Goal: Task Accomplishment & Management: Use online tool/utility

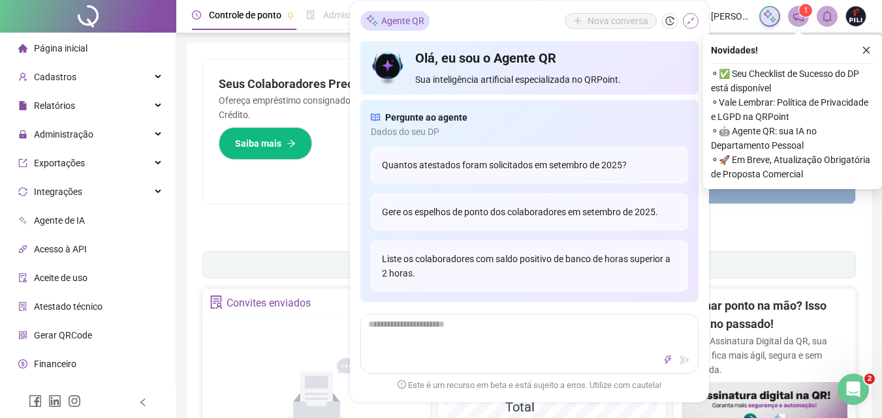
click at [693, 22] on icon "shrink" at bounding box center [690, 20] width 9 height 9
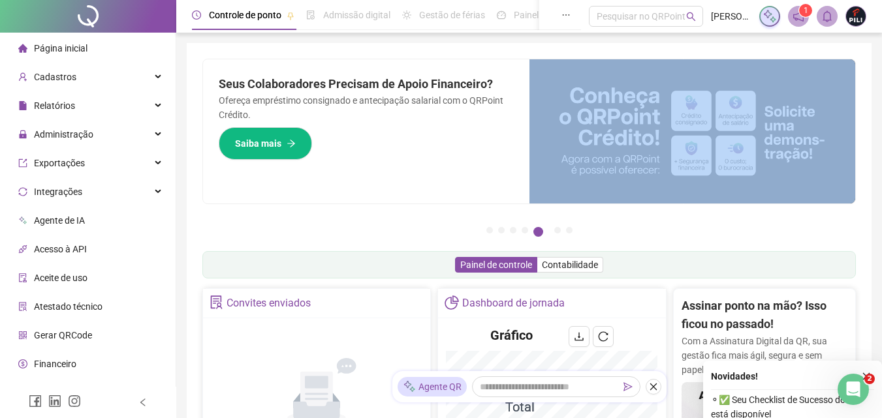
scroll to position [326, 0]
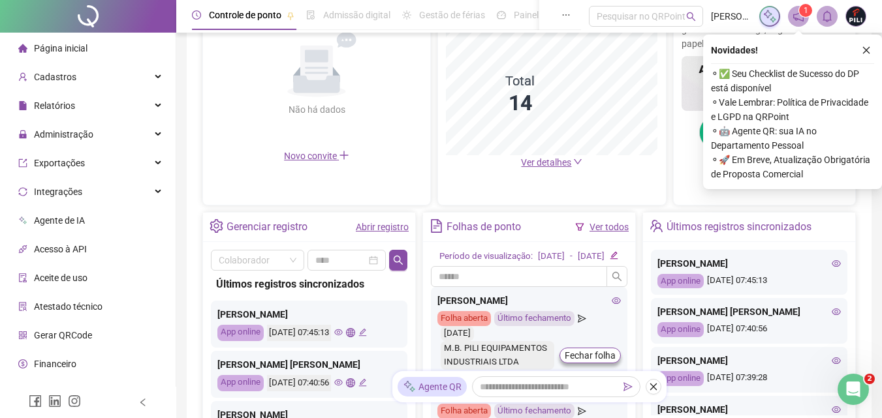
click at [391, 227] on link "Abrir registro" at bounding box center [382, 227] width 53 height 10
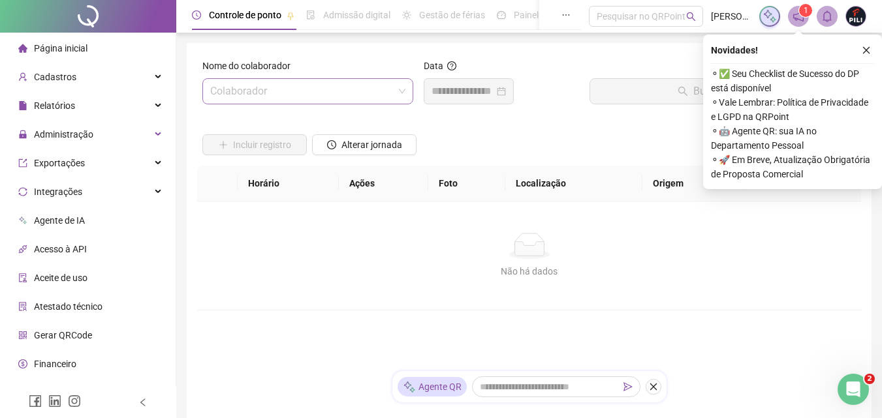
click at [252, 93] on input "search" at bounding box center [301, 91] width 183 height 25
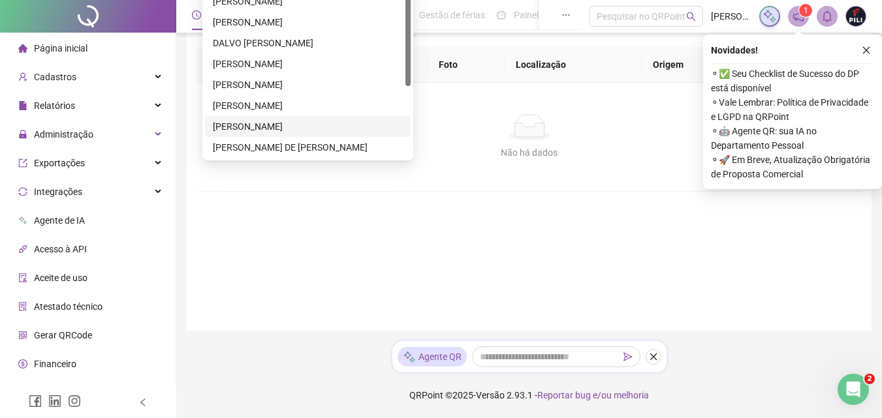
scroll to position [125, 0]
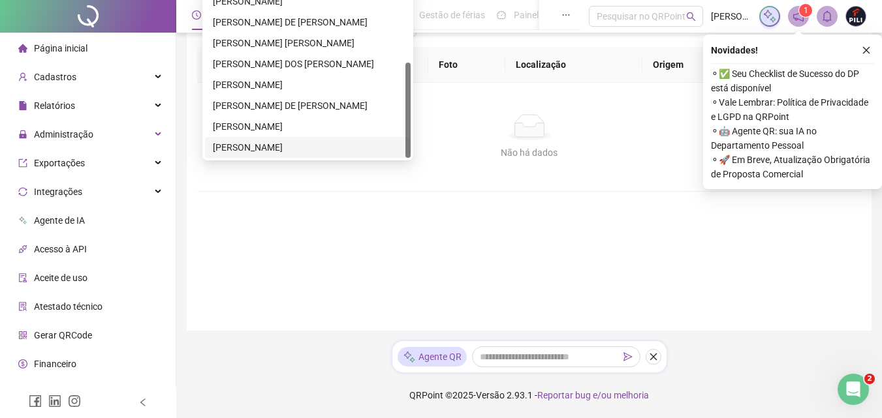
click at [212, 143] on div "[PERSON_NAME]" at bounding box center [308, 147] width 206 height 21
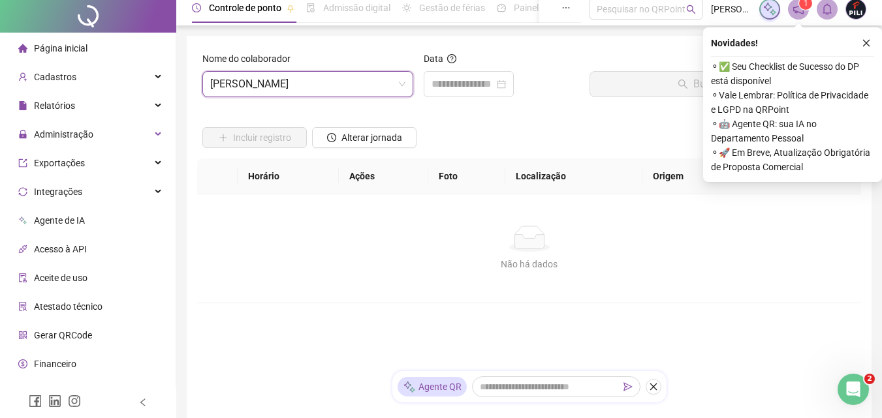
scroll to position [0, 0]
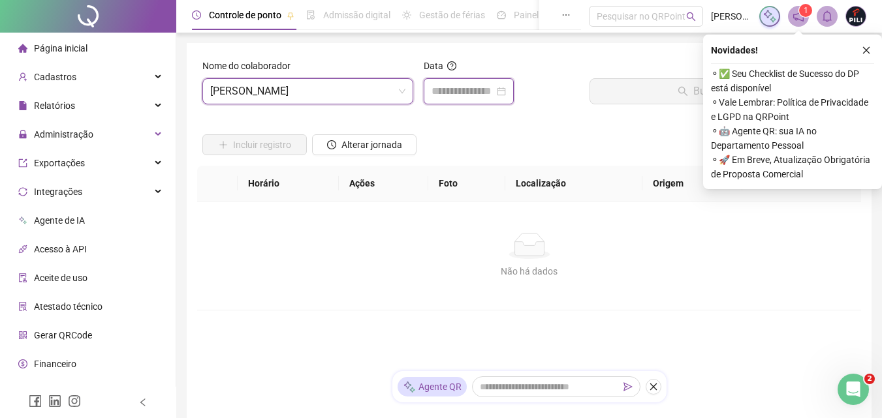
click at [465, 93] on input at bounding box center [463, 92] width 63 height 16
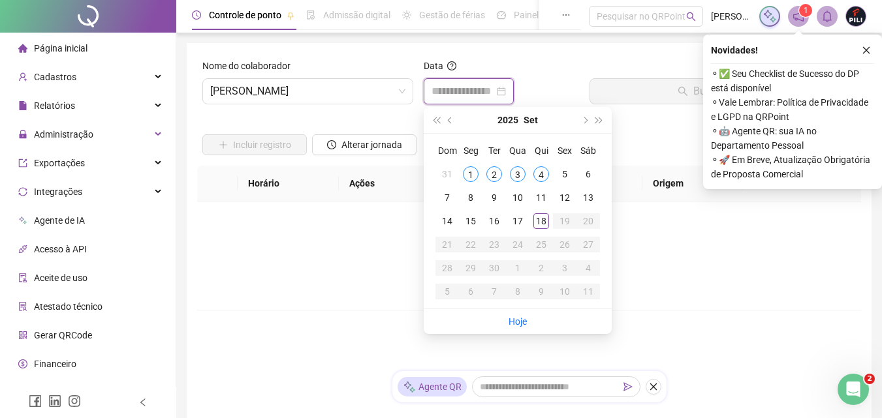
type input "**********"
click at [519, 173] on div "3" at bounding box center [518, 174] width 16 height 16
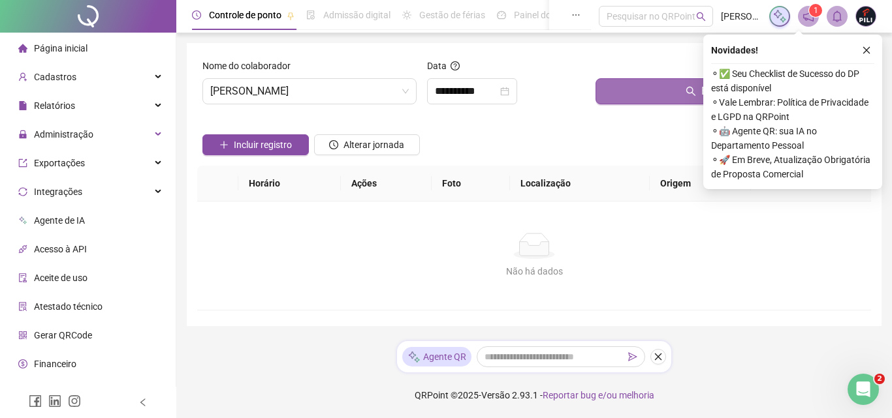
click at [666, 93] on button "Buscar registros" at bounding box center [730, 91] width 270 height 26
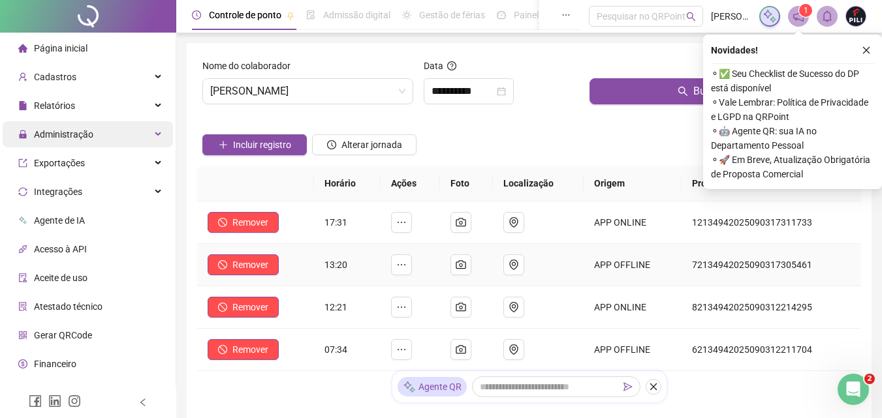
click at [57, 137] on span "Administração" at bounding box center [63, 134] width 59 height 10
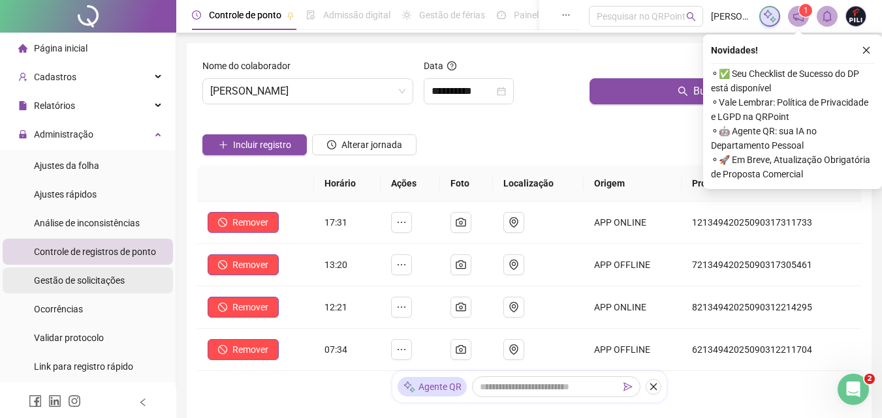
click at [101, 283] on span "Gestão de solicitações" at bounding box center [79, 281] width 91 height 10
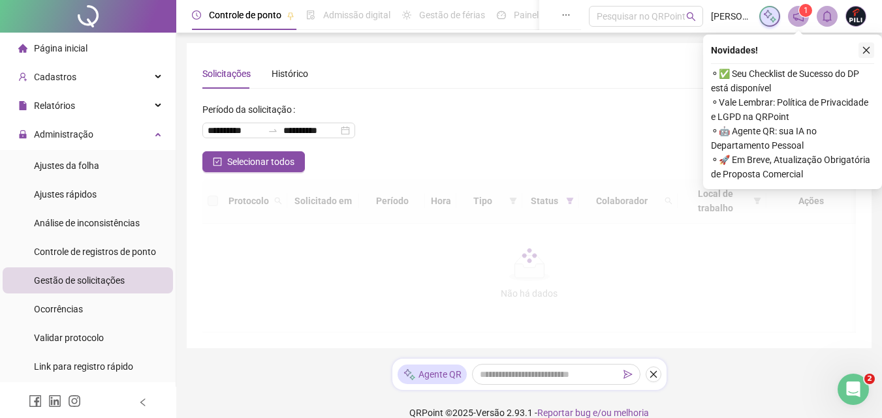
click at [862, 48] on icon "close" at bounding box center [866, 50] width 9 height 9
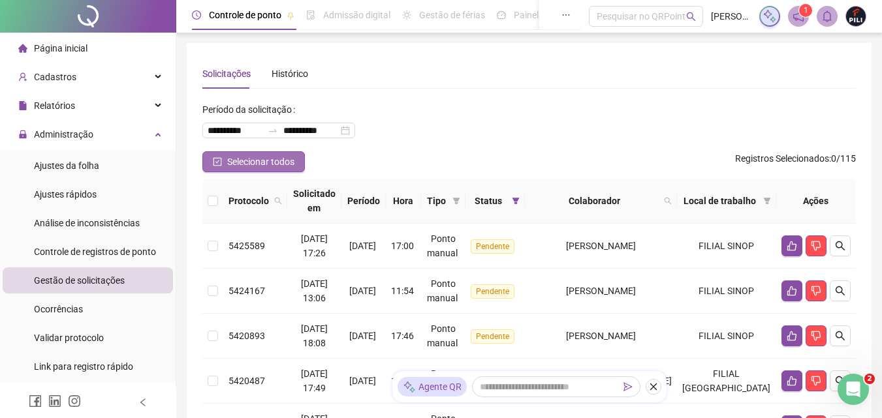
click at [249, 165] on span "Selecionar todos" at bounding box center [260, 162] width 67 height 14
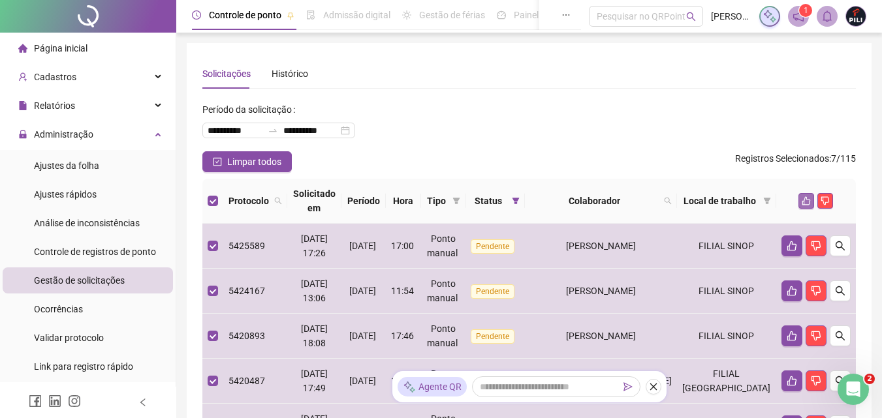
click at [808, 200] on icon "like" at bounding box center [806, 201] width 9 height 9
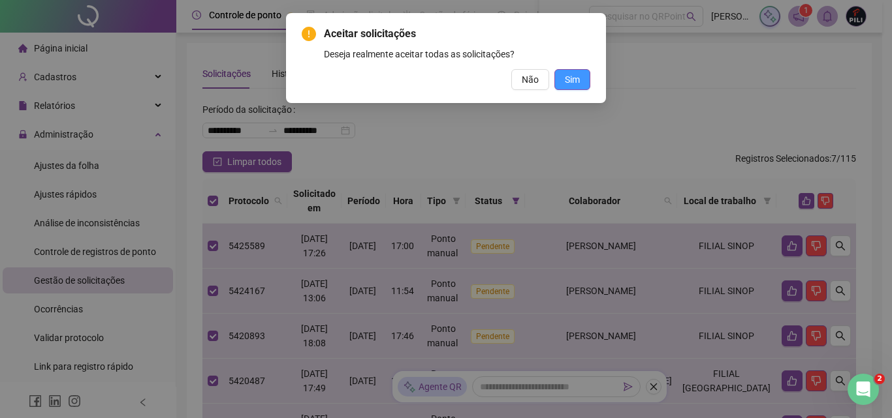
click at [565, 82] on span "Sim" at bounding box center [572, 79] width 15 height 14
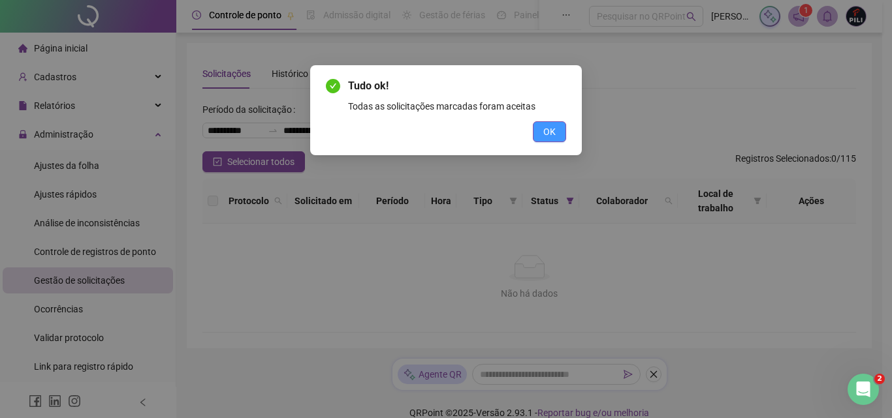
click at [552, 125] on span "OK" at bounding box center [549, 132] width 12 height 14
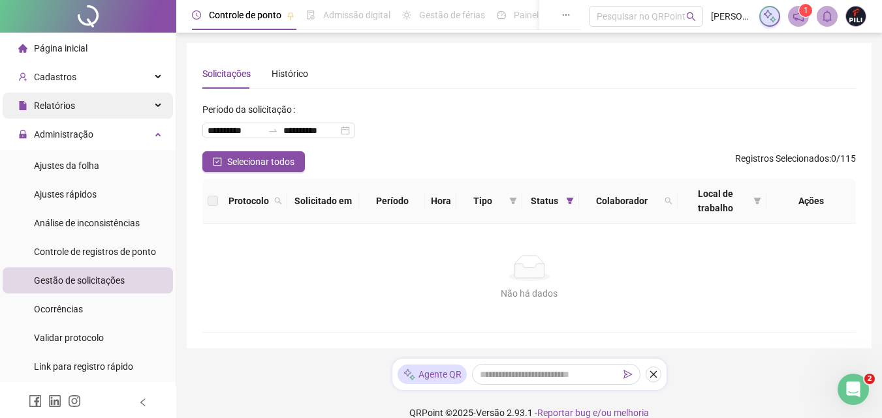
click at [147, 102] on div "Relatórios" at bounding box center [88, 106] width 170 height 26
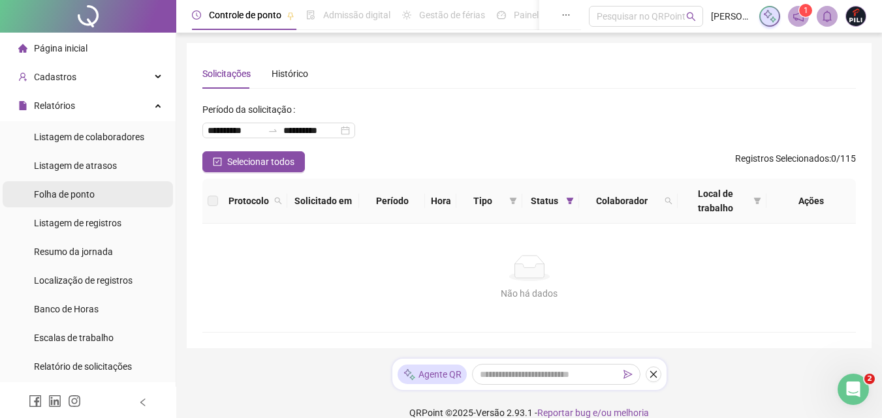
click at [54, 194] on span "Folha de ponto" at bounding box center [64, 194] width 61 height 10
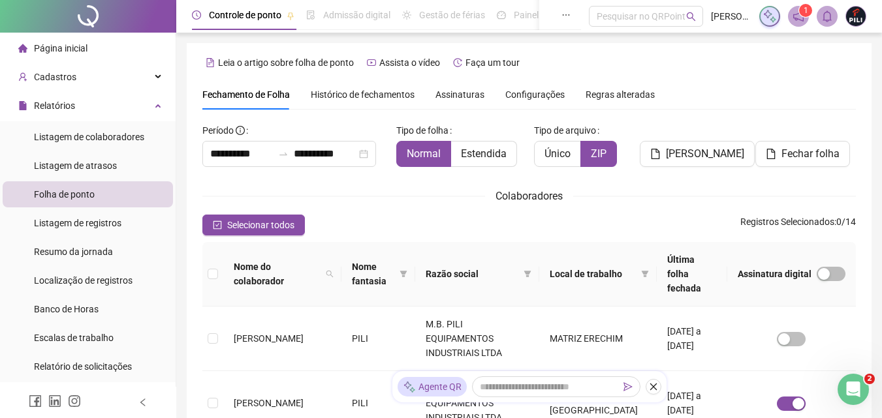
scroll to position [58, 0]
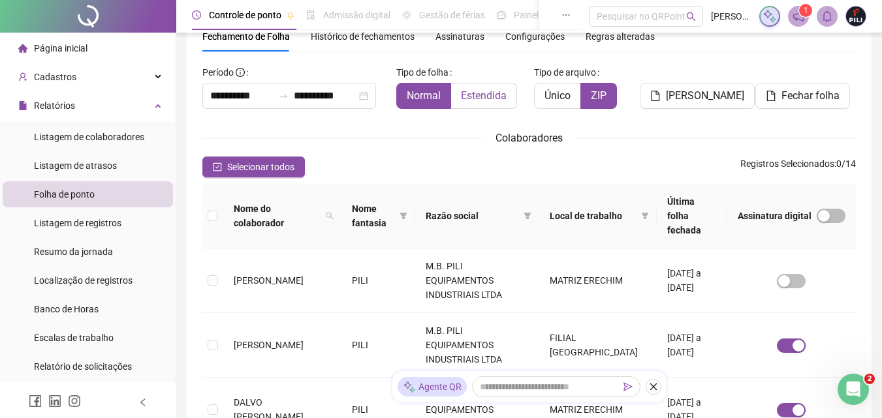
click at [507, 96] on label "Estendida" at bounding box center [484, 96] width 66 height 26
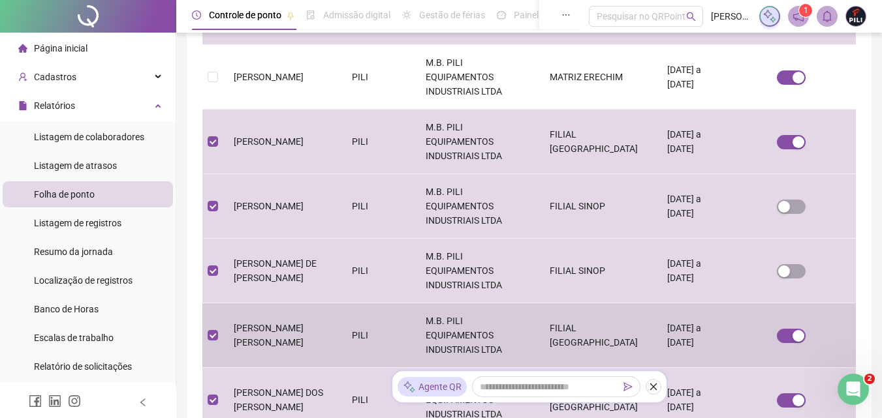
scroll to position [522, 0]
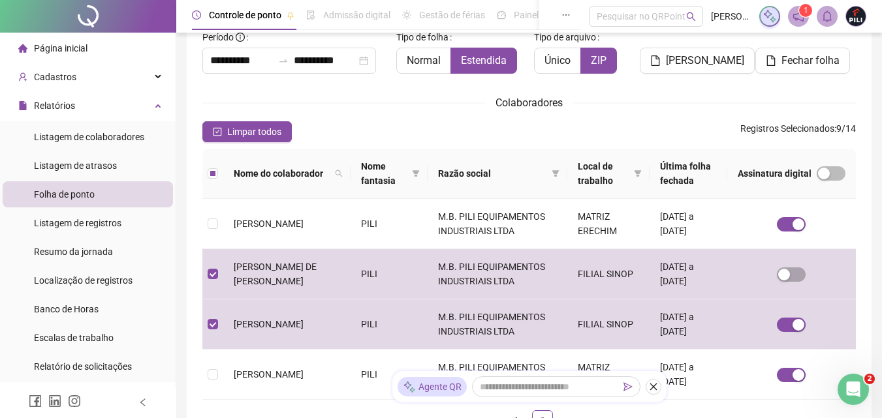
scroll to position [0, 0]
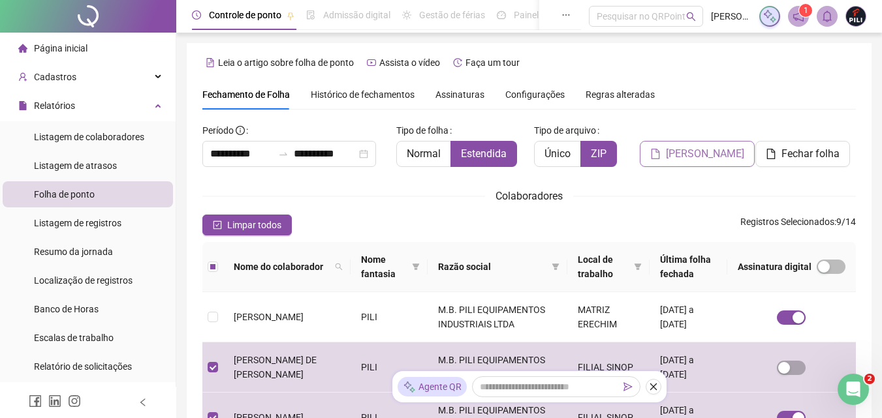
click at [681, 153] on span "[PERSON_NAME]" at bounding box center [705, 154] width 78 height 16
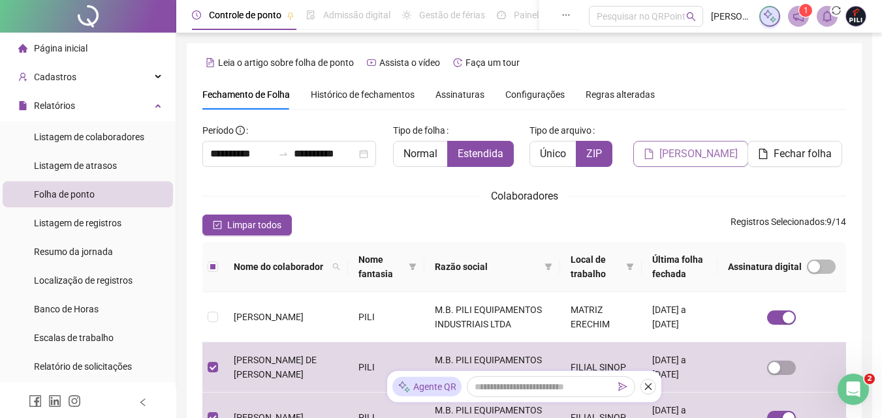
scroll to position [58, 0]
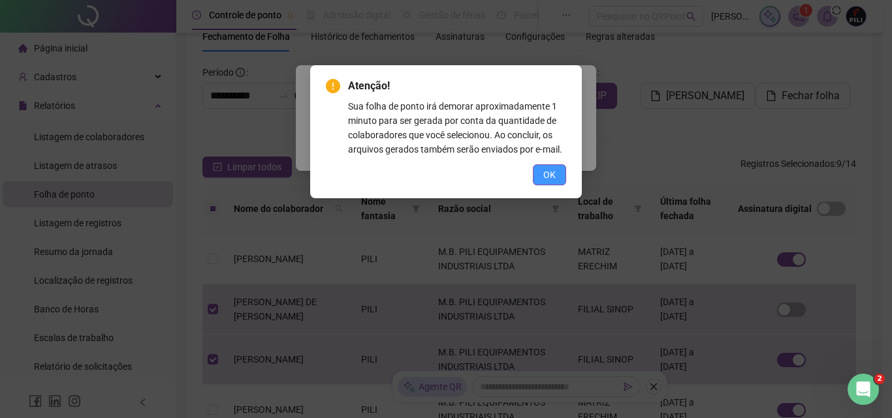
click at [550, 176] on span "OK" at bounding box center [549, 175] width 12 height 14
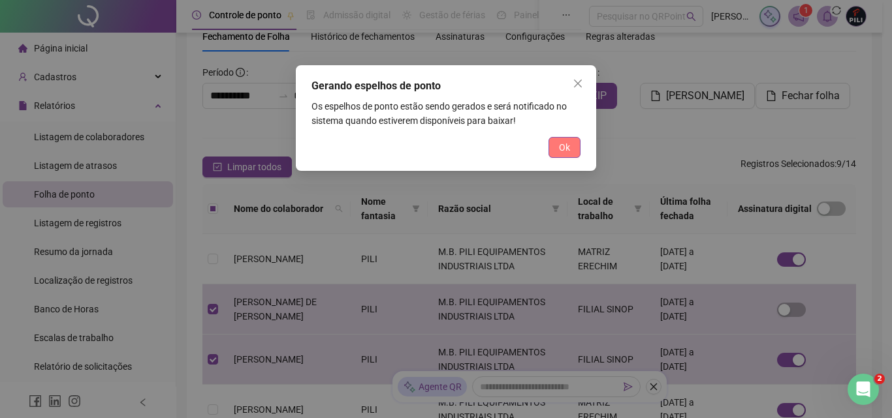
click at [563, 140] on span "Ok" at bounding box center [564, 147] width 11 height 14
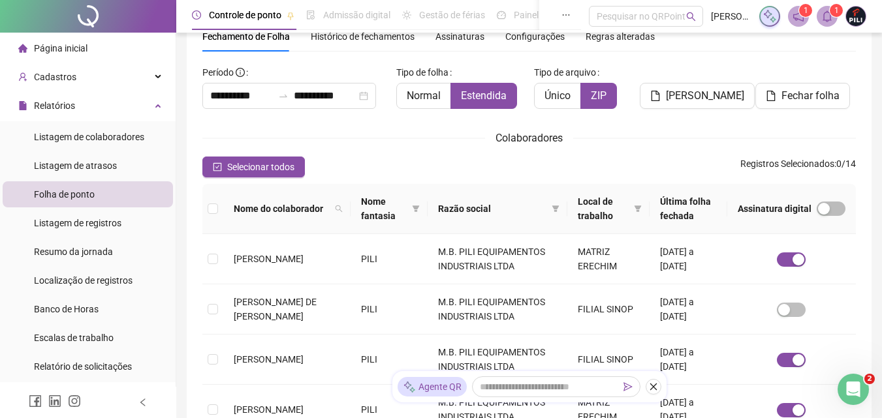
click at [827, 16] on icon "bell" at bounding box center [827, 16] width 12 height 12
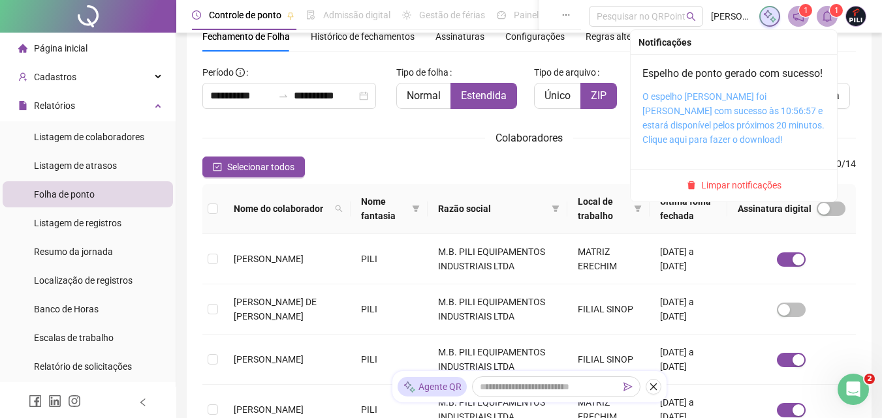
click at [783, 138] on link "O espelho [PERSON_NAME] foi [PERSON_NAME] com sucesso às 10:56:57 e estará disp…" at bounding box center [733, 118] width 182 height 54
